Goal: Information Seeking & Learning: Learn about a topic

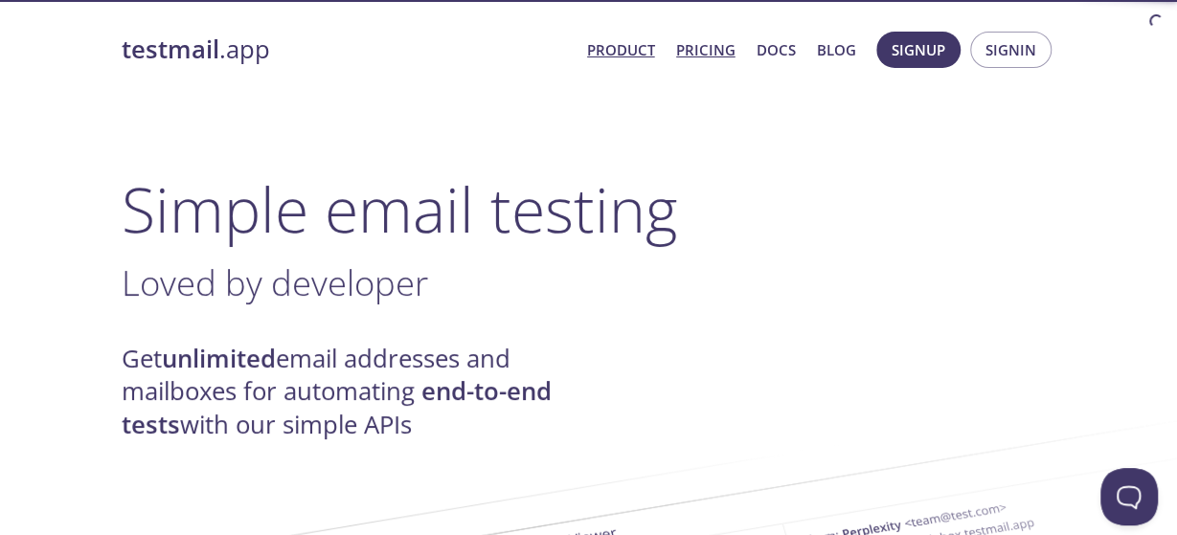
click at [710, 54] on link "Pricing" at bounding box center [705, 49] width 59 height 25
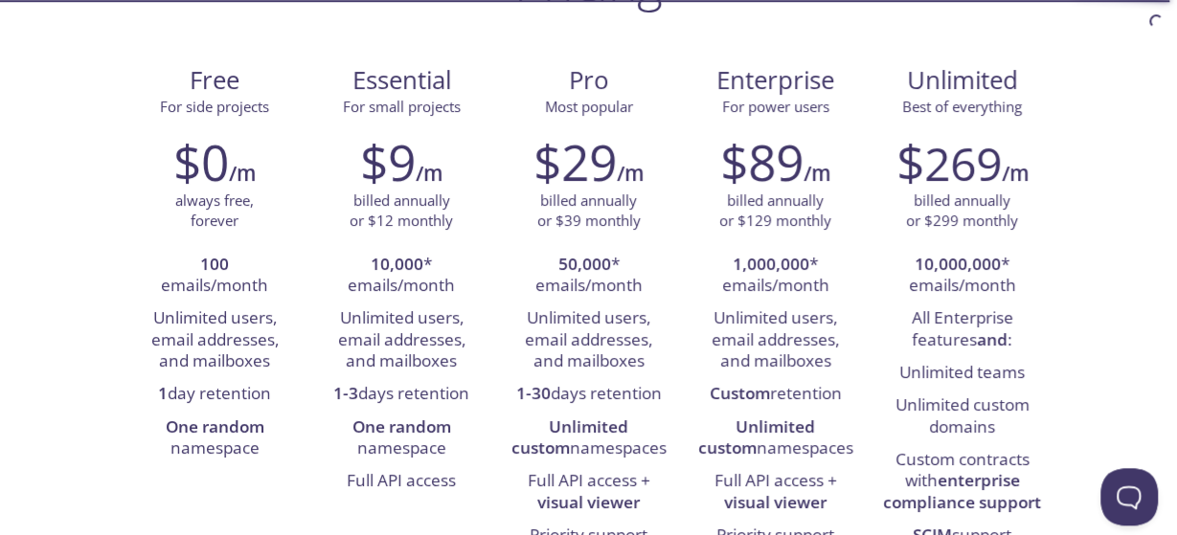
scroll to position [191, 0]
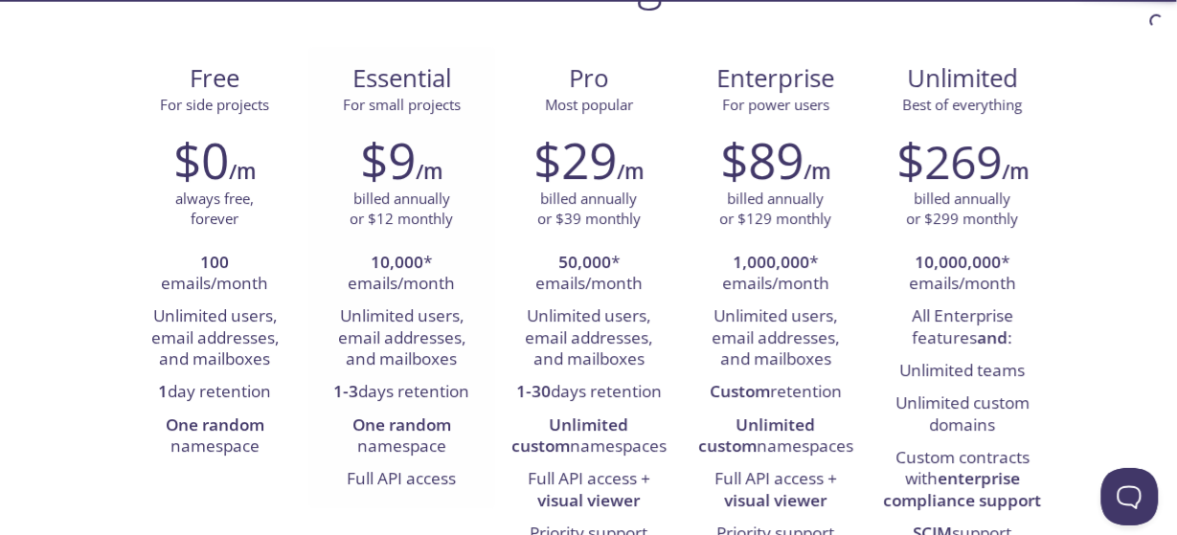
click at [407, 343] on li "Unlimited users, email addresses, and mailboxes" at bounding box center [402, 339] width 158 height 76
click at [386, 363] on li "Unlimited users, email addresses, and mailboxes" at bounding box center [402, 339] width 158 height 76
click at [401, 462] on li "One random namespace" at bounding box center [402, 437] width 158 height 55
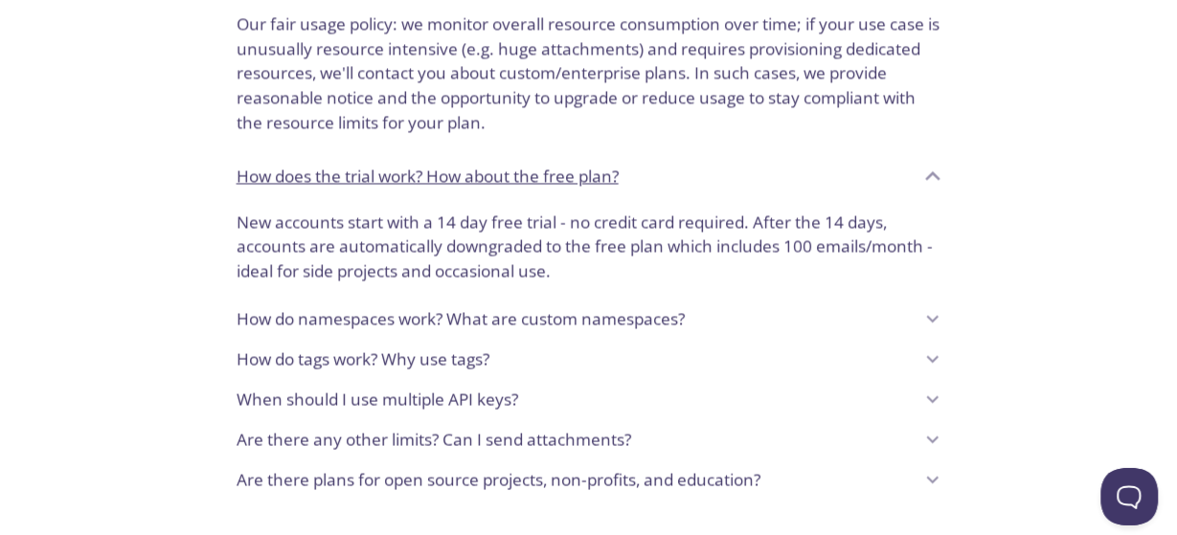
scroll to position [1463, 0]
